Goal: Check status: Check status

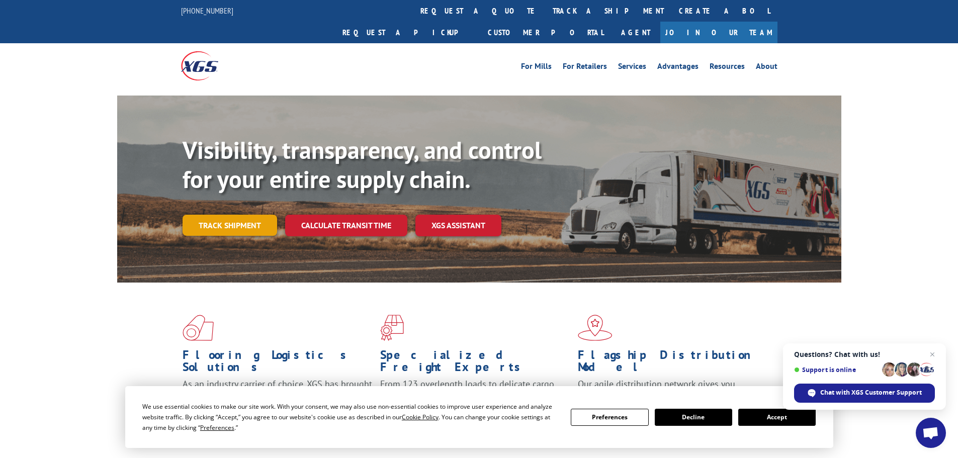
click at [229, 215] on link "Track shipment" at bounding box center [230, 225] width 95 height 21
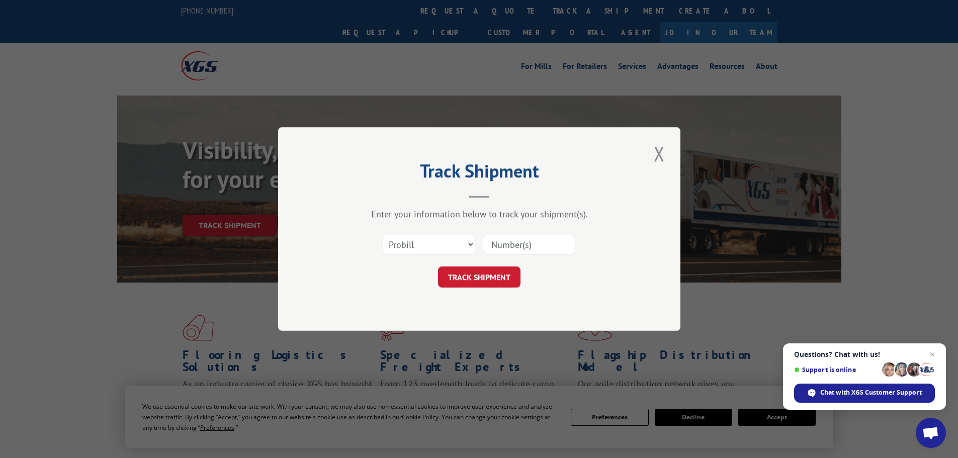
paste input "16920536"
type input "16920536"
click at [477, 275] on button "TRACK SHIPMENT" at bounding box center [479, 276] width 82 height 21
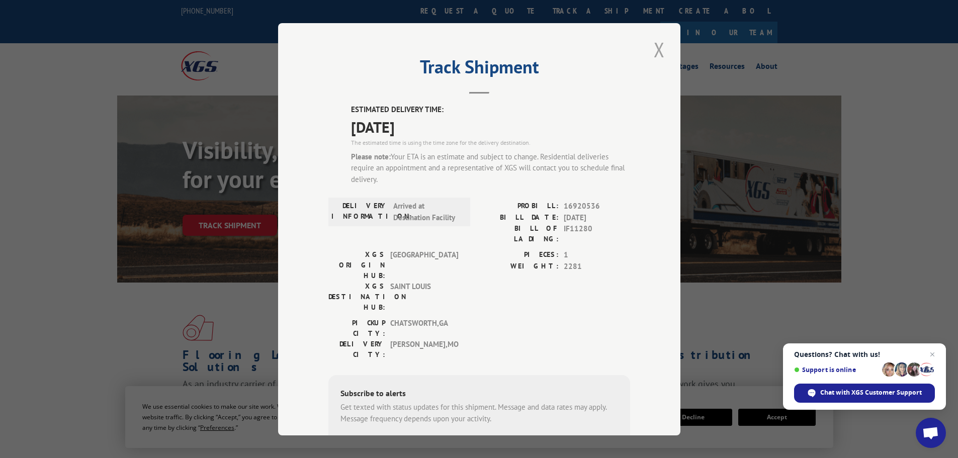
click at [655, 51] on button "Close modal" at bounding box center [659, 50] width 17 height 28
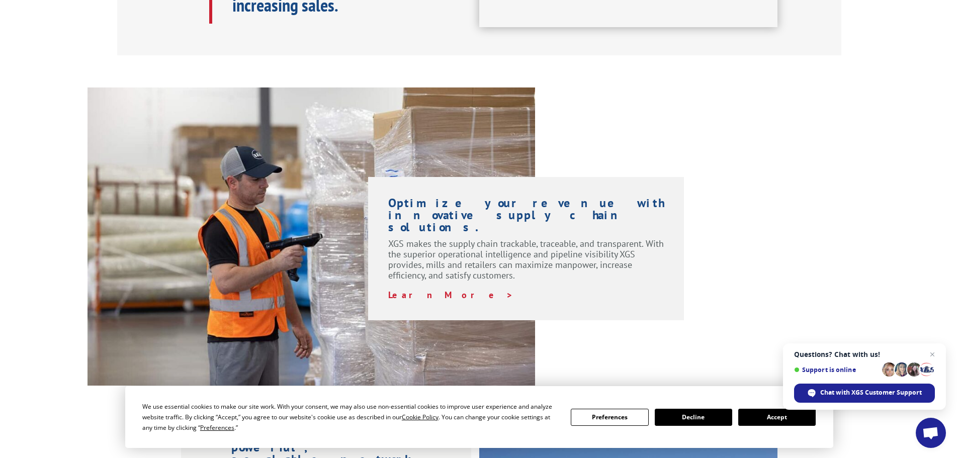
scroll to position [704, 0]
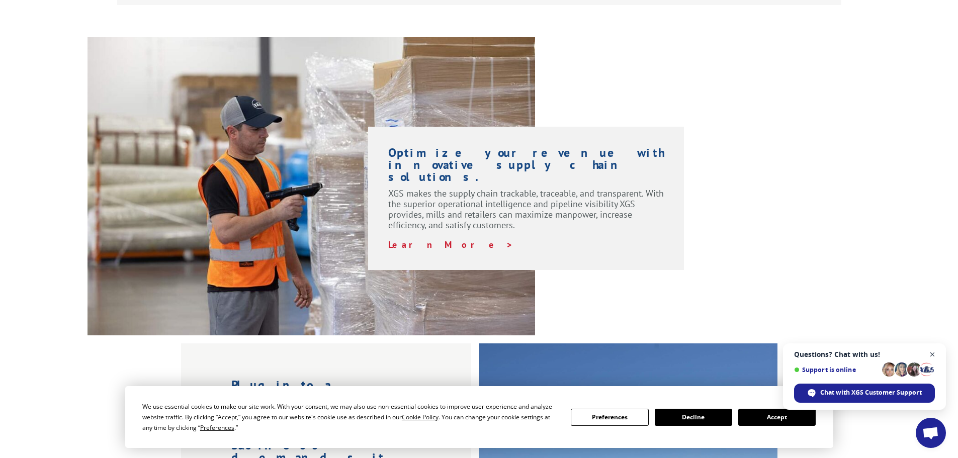
click at [931, 354] on span "Open chat" at bounding box center [932, 354] width 13 height 13
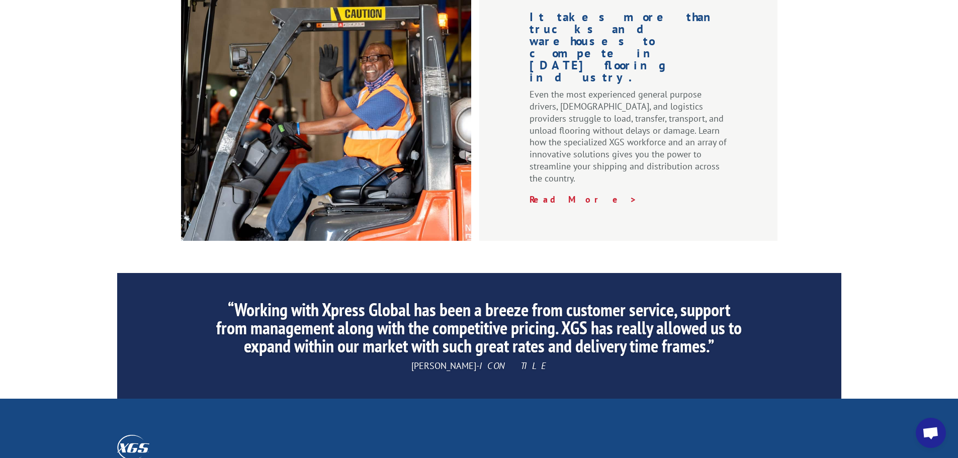
scroll to position [1458, 0]
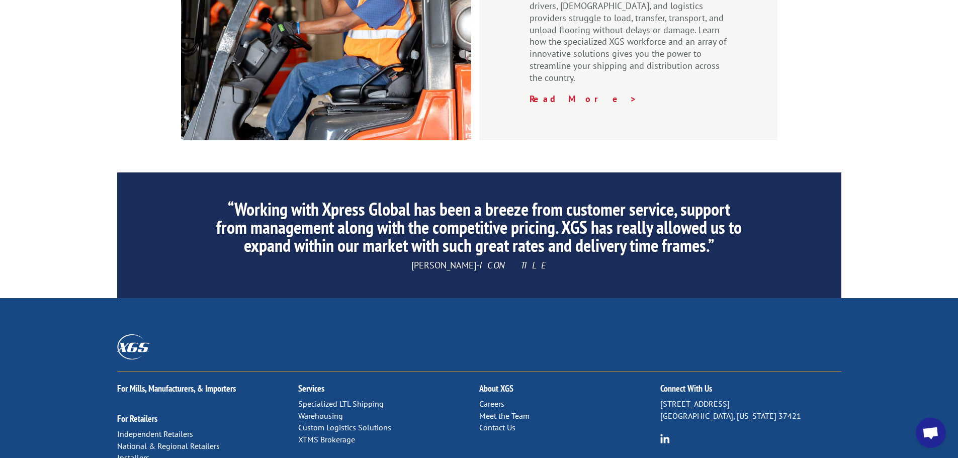
click at [495, 422] on link "Contact Us" at bounding box center [497, 427] width 36 height 10
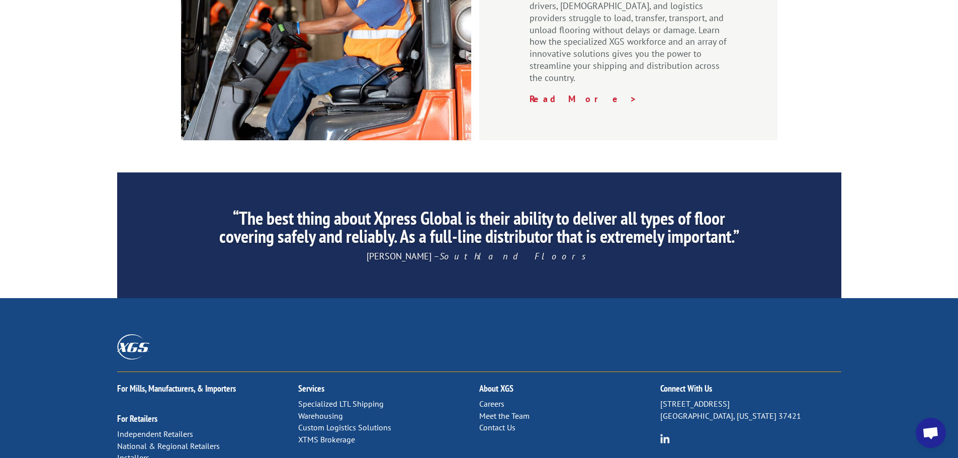
scroll to position [0, 0]
